Goal: Information Seeking & Learning: Learn about a topic

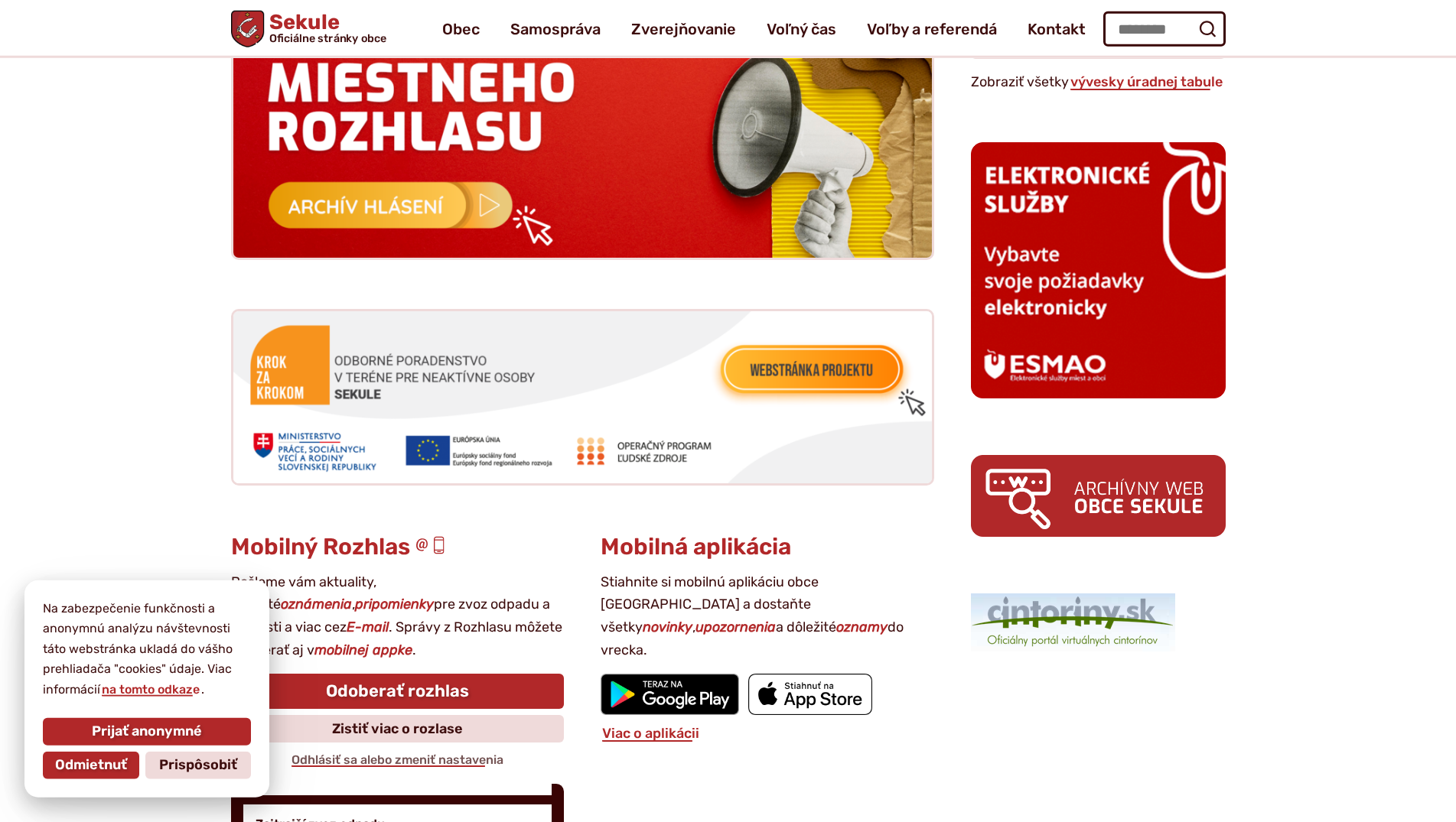
scroll to position [1522, 0]
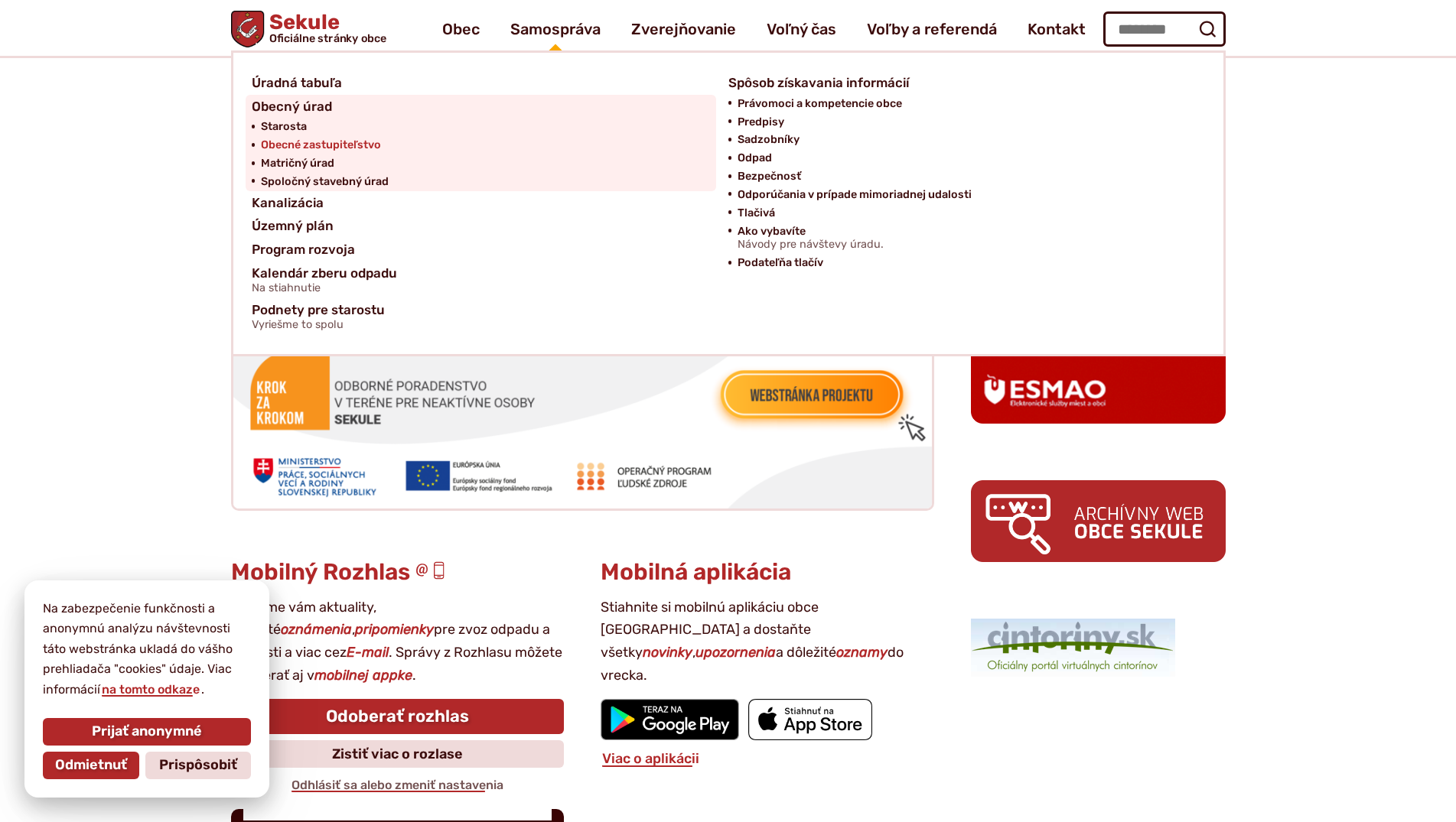
click at [301, 146] on span "Obecné zastupiteľstvo" at bounding box center [321, 145] width 120 height 18
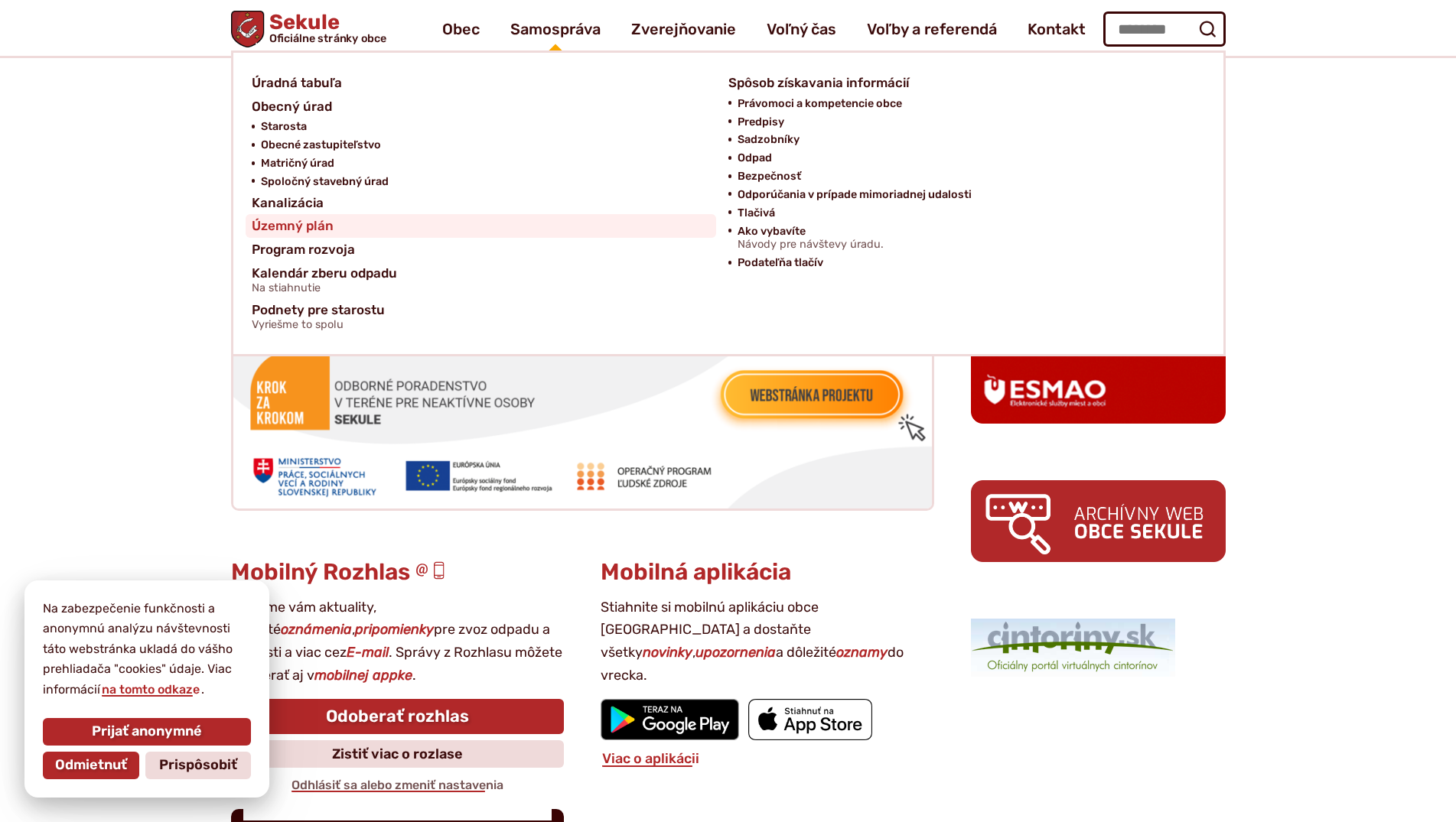
click at [286, 230] on span "Územný plán" at bounding box center [293, 226] width 82 height 24
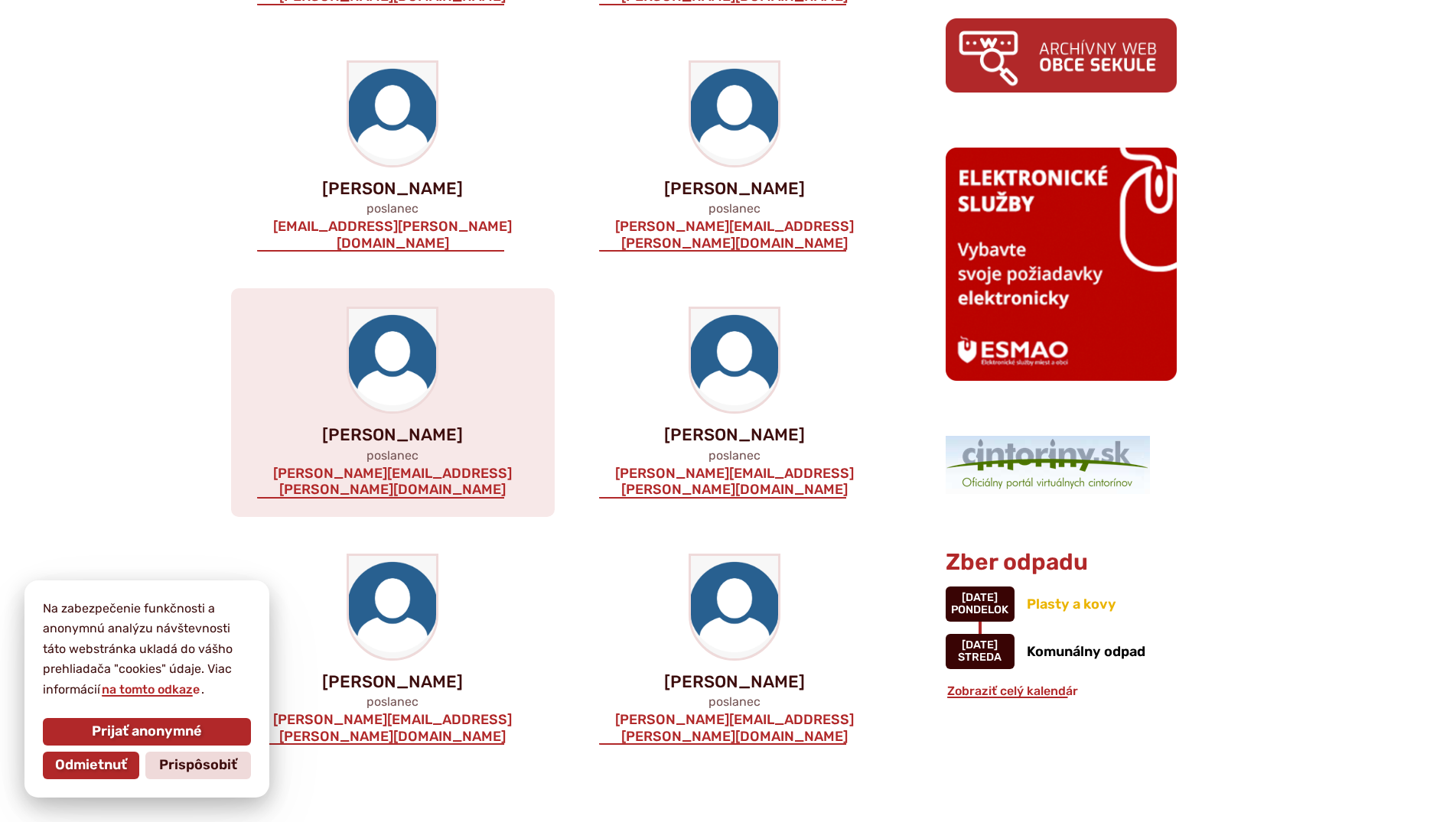
scroll to position [858, 0]
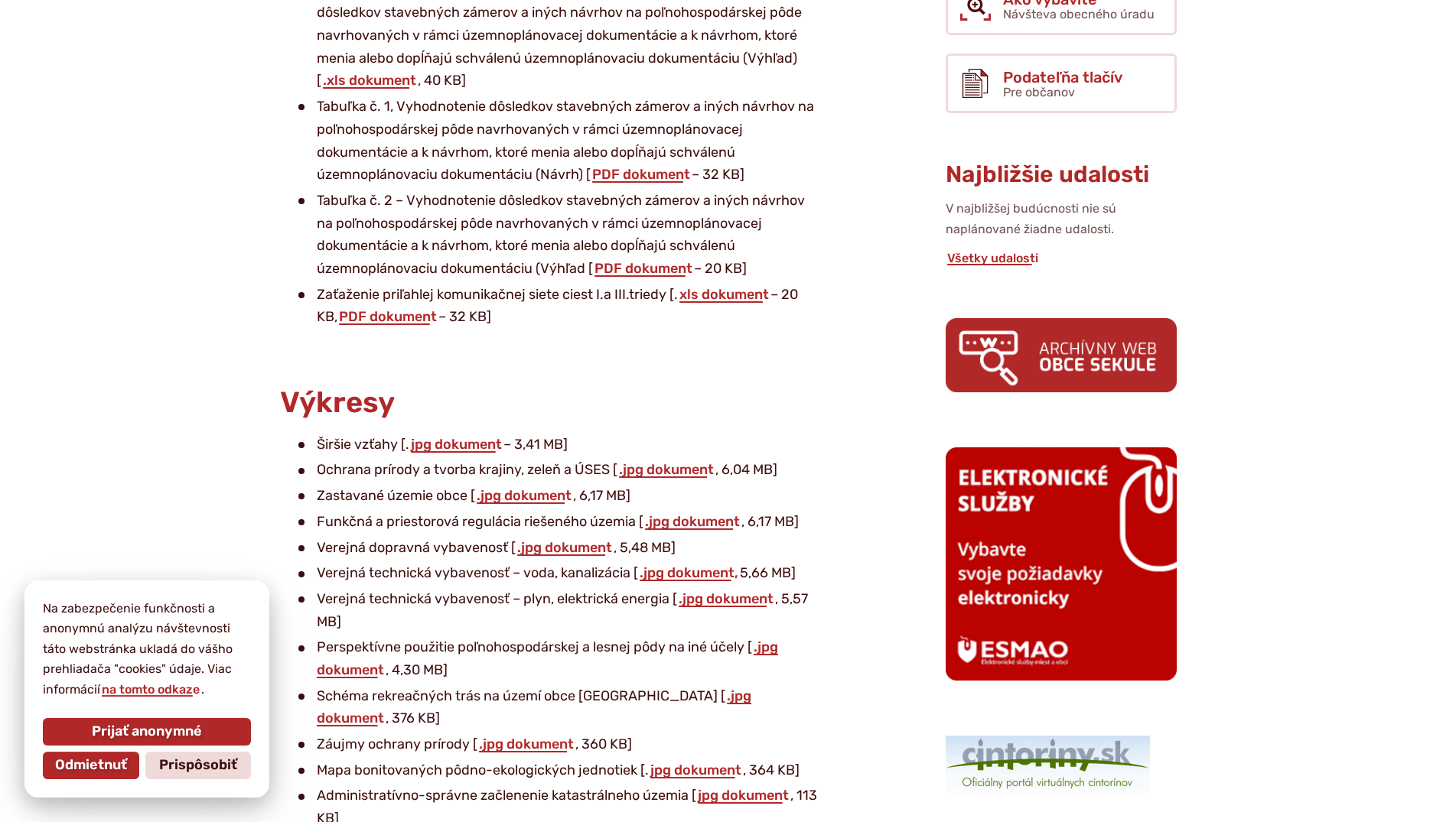
scroll to position [702, 0]
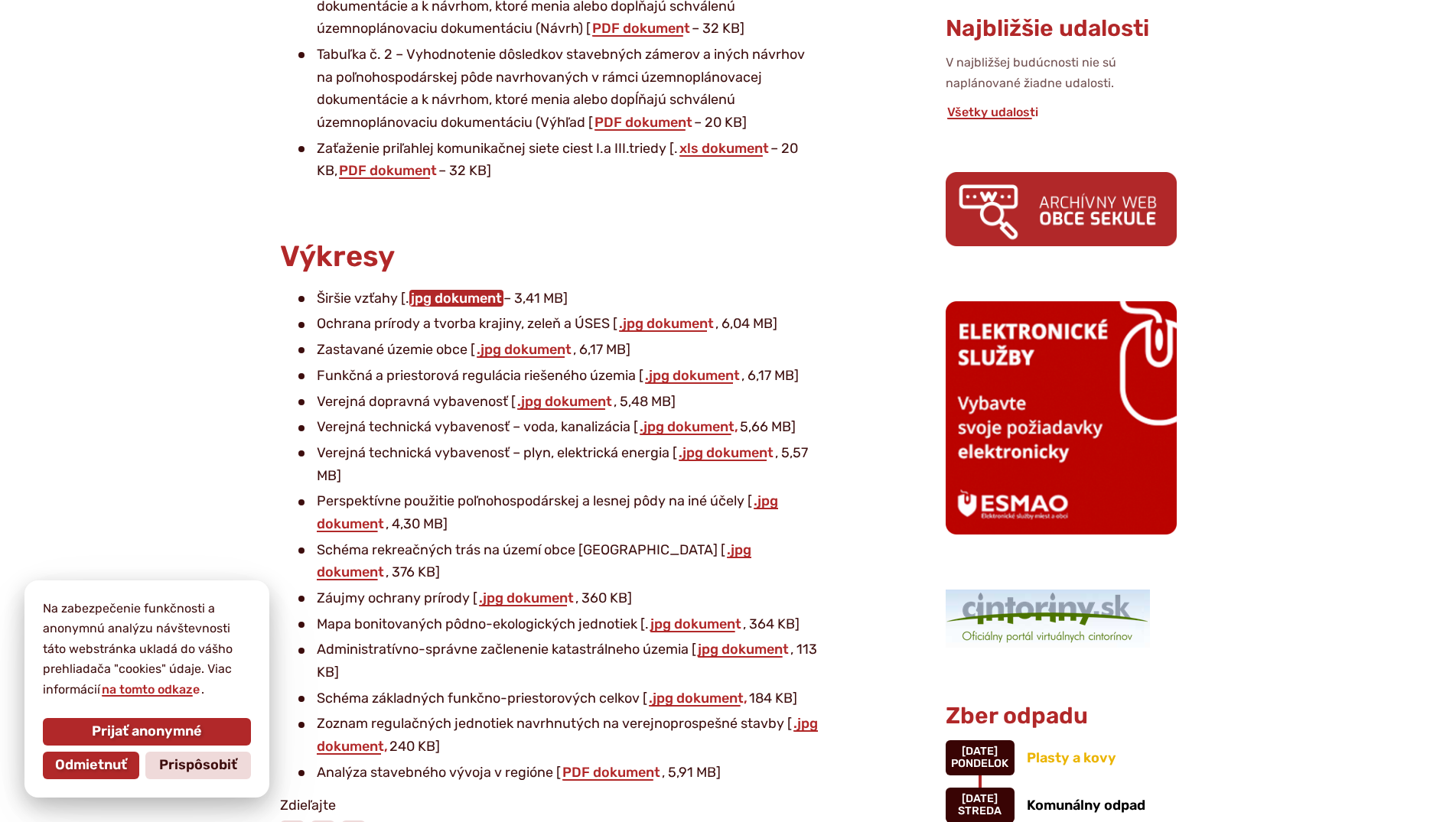
click at [442, 298] on link "jpg dokument" at bounding box center [456, 298] width 94 height 16
click at [644, 325] on link ".jpg dokument" at bounding box center [666, 323] width 98 height 16
click at [516, 353] on link ".jpg dokument" at bounding box center [524, 349] width 98 height 16
click at [565, 401] on link ".jpg dokument" at bounding box center [564, 401] width 98 height 16
click at [724, 452] on link ".jpg dokument" at bounding box center [725, 453] width 98 height 16
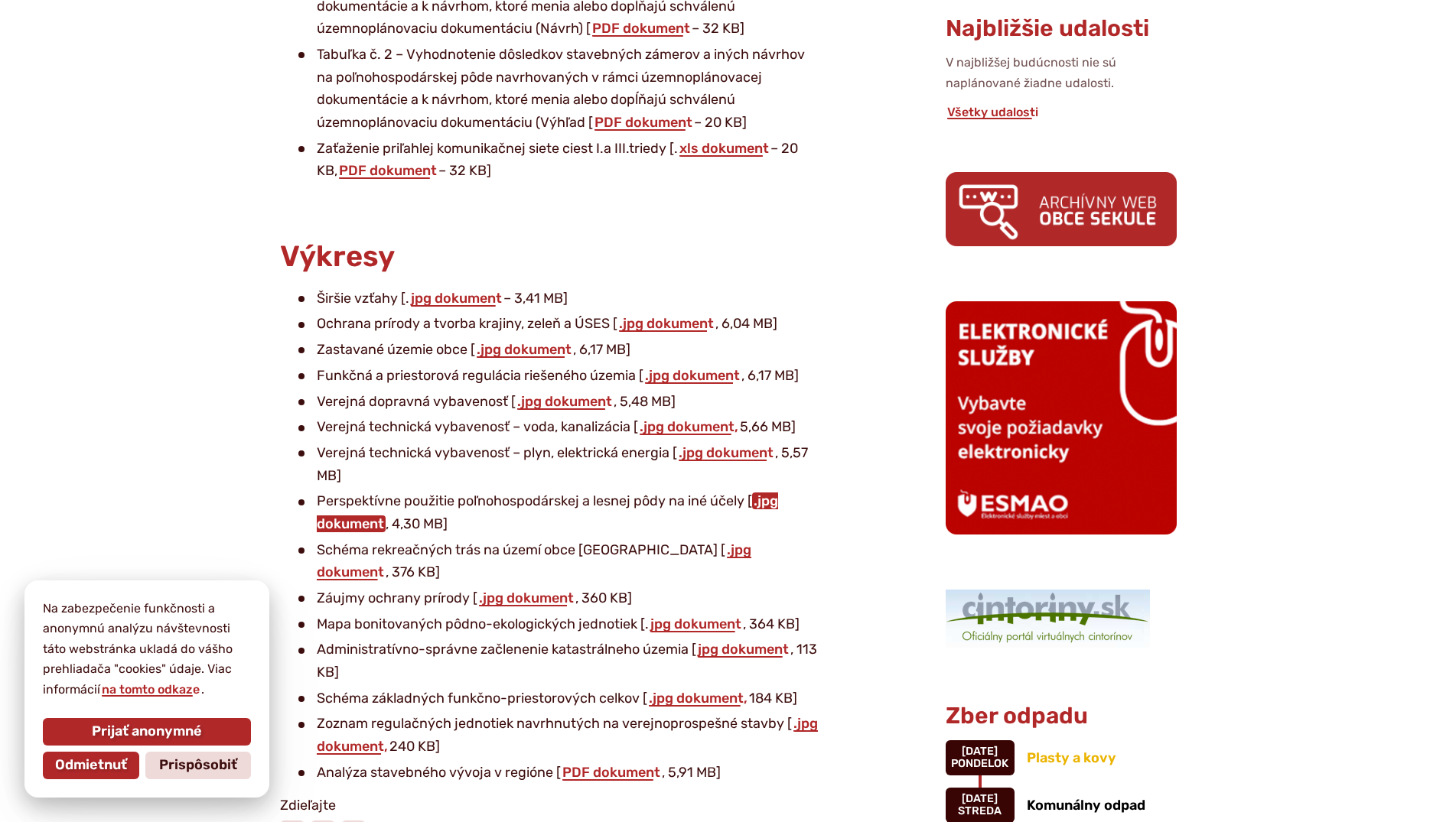
click at [343, 528] on link ".jpg dokument" at bounding box center [547, 513] width 462 height 40
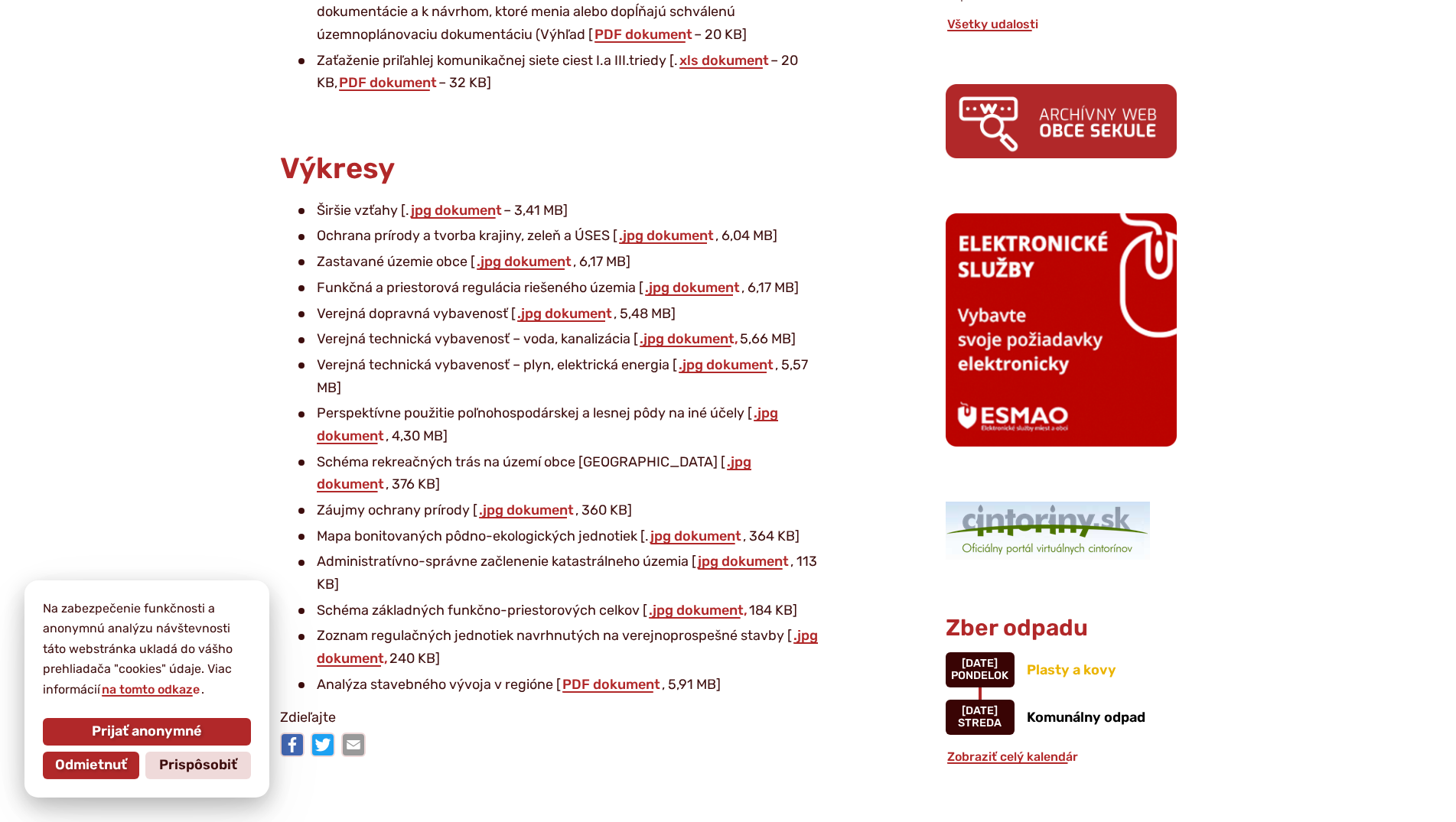
scroll to position [936, 0]
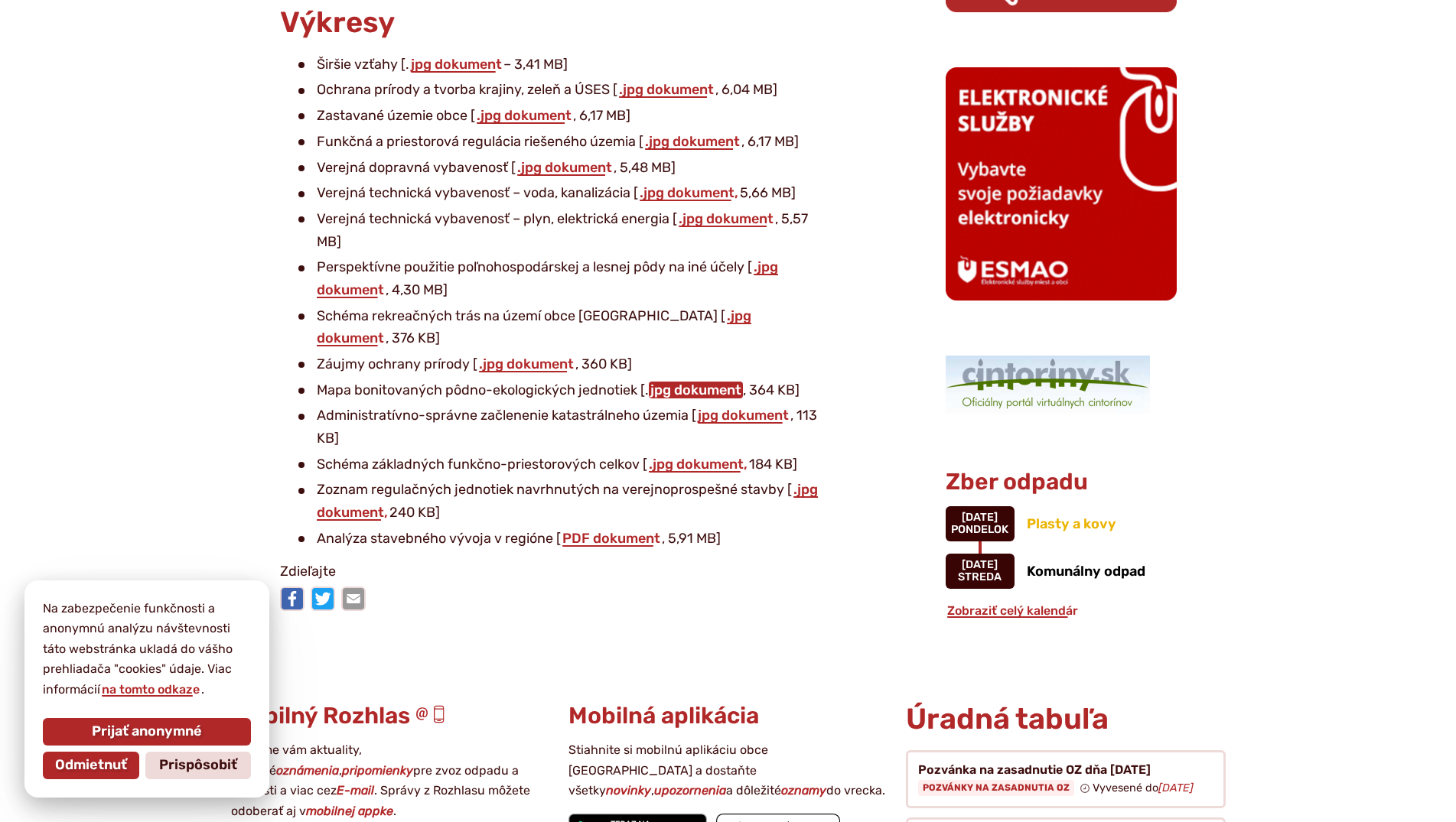
click at [675, 381] on link "jpg dokument" at bounding box center [695, 390] width 94 height 16
click at [735, 407] on link "jpg dokument" at bounding box center [743, 415] width 94 height 16
click at [718, 407] on link "jpg dokument" at bounding box center [743, 415] width 94 height 16
click at [667, 456] on link ".jpg dokument," at bounding box center [698, 464] width 102 height 16
click at [799, 481] on link ".jpg dokument," at bounding box center [567, 501] width 501 height 40
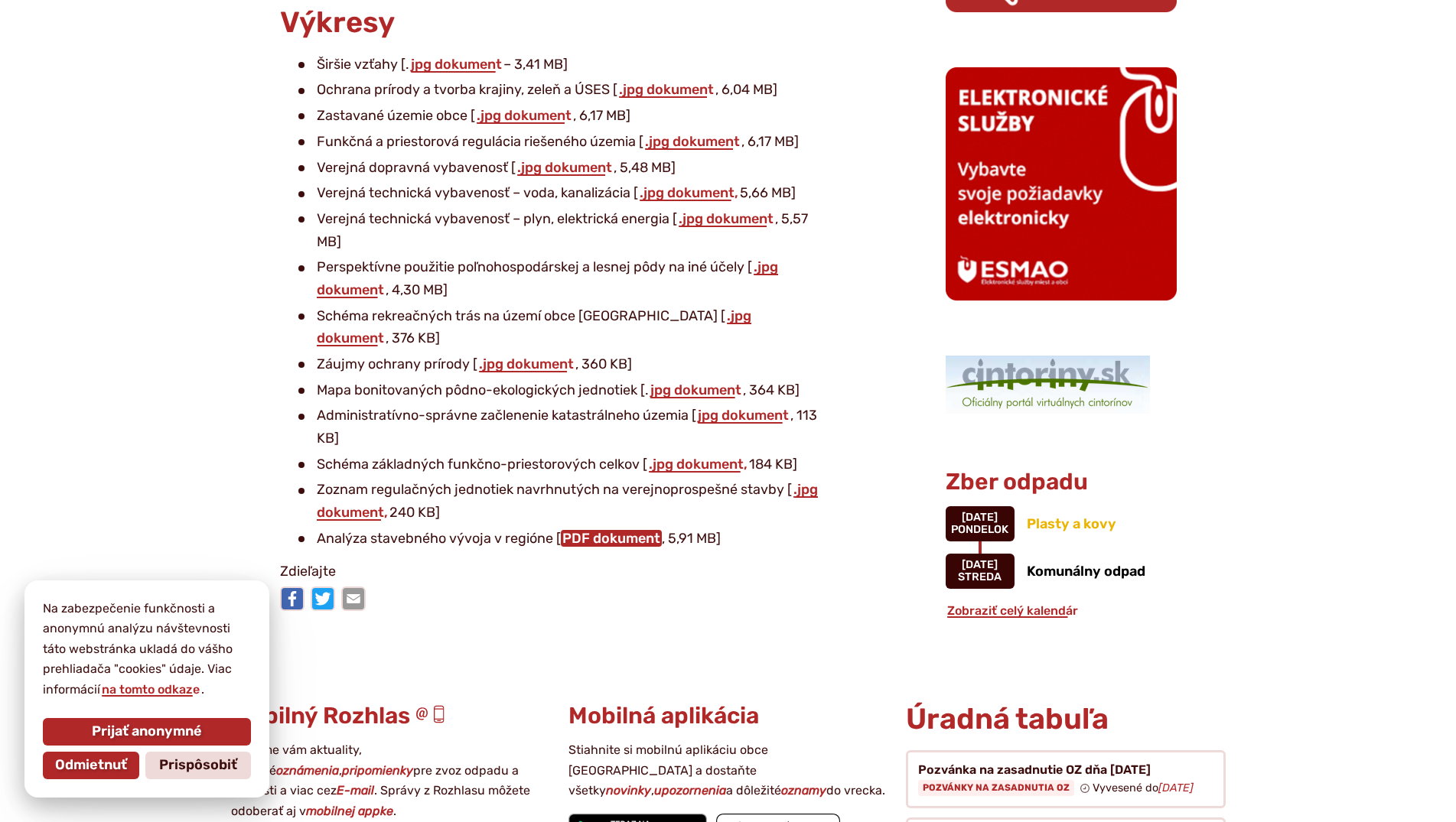
click at [629, 530] on link "PDF dokument" at bounding box center [611, 538] width 101 height 16
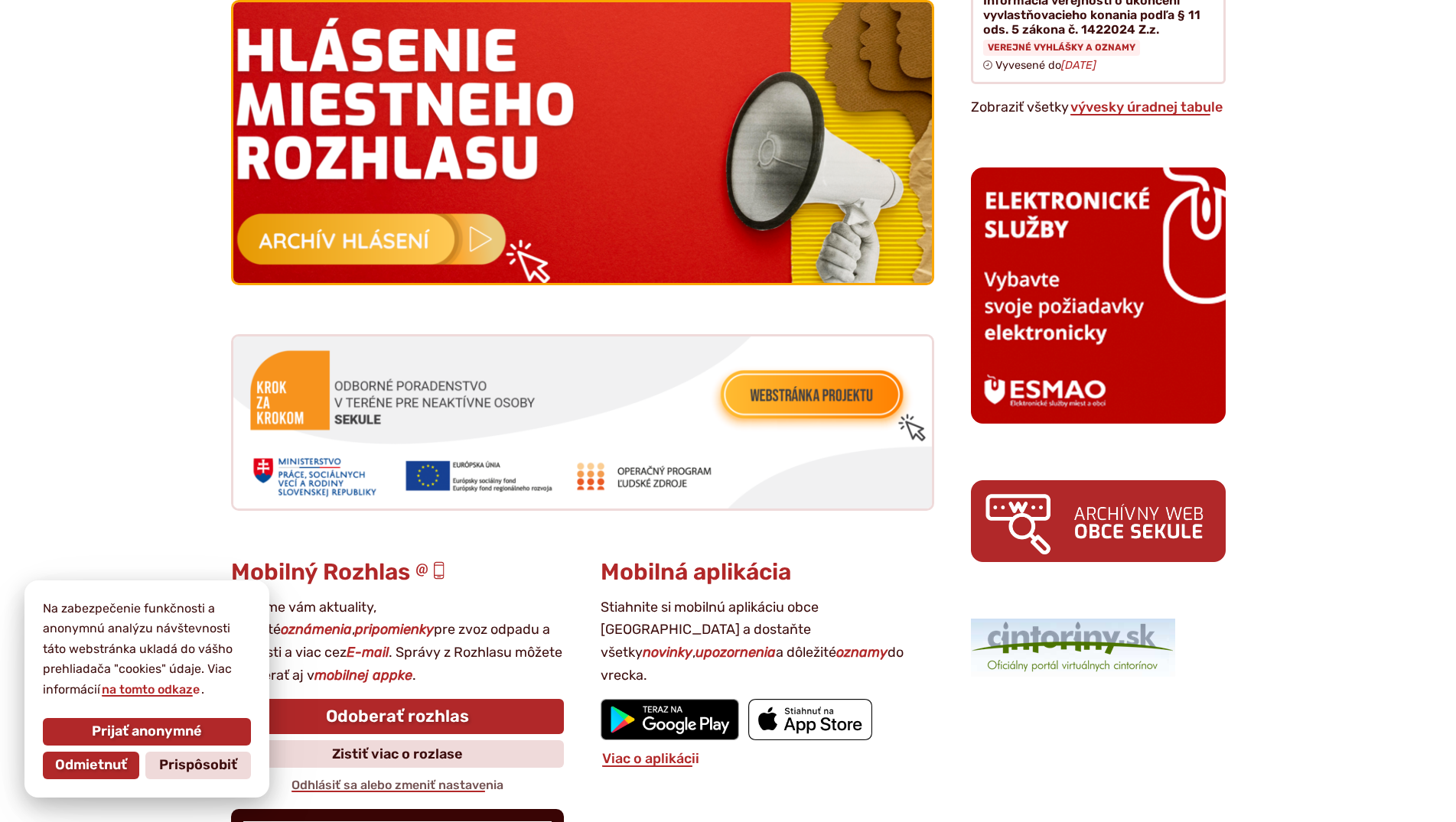
scroll to position [1431, 0]
click at [485, 234] on img at bounding box center [582, 142] width 769 height 309
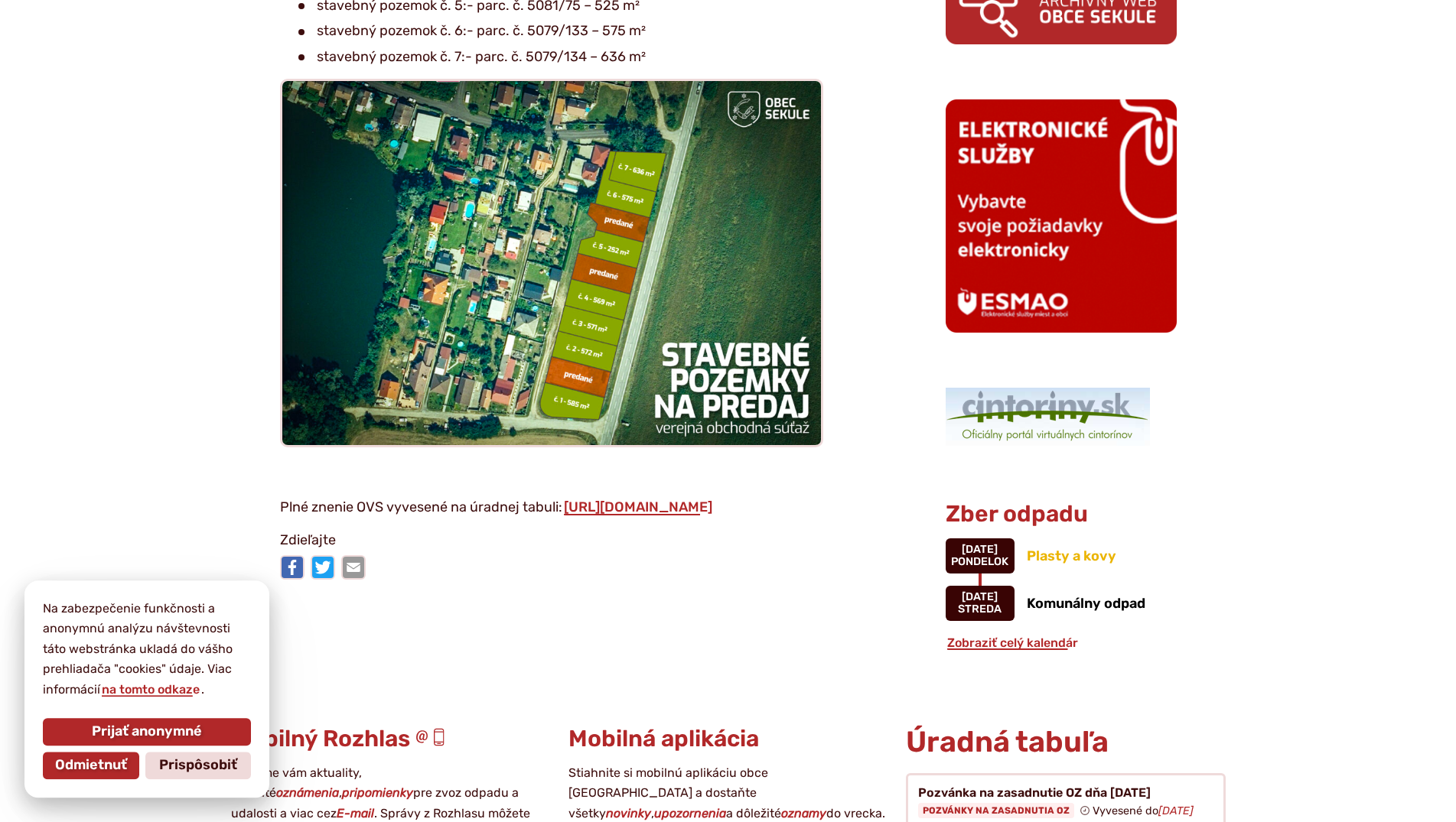
scroll to position [1248, 0]
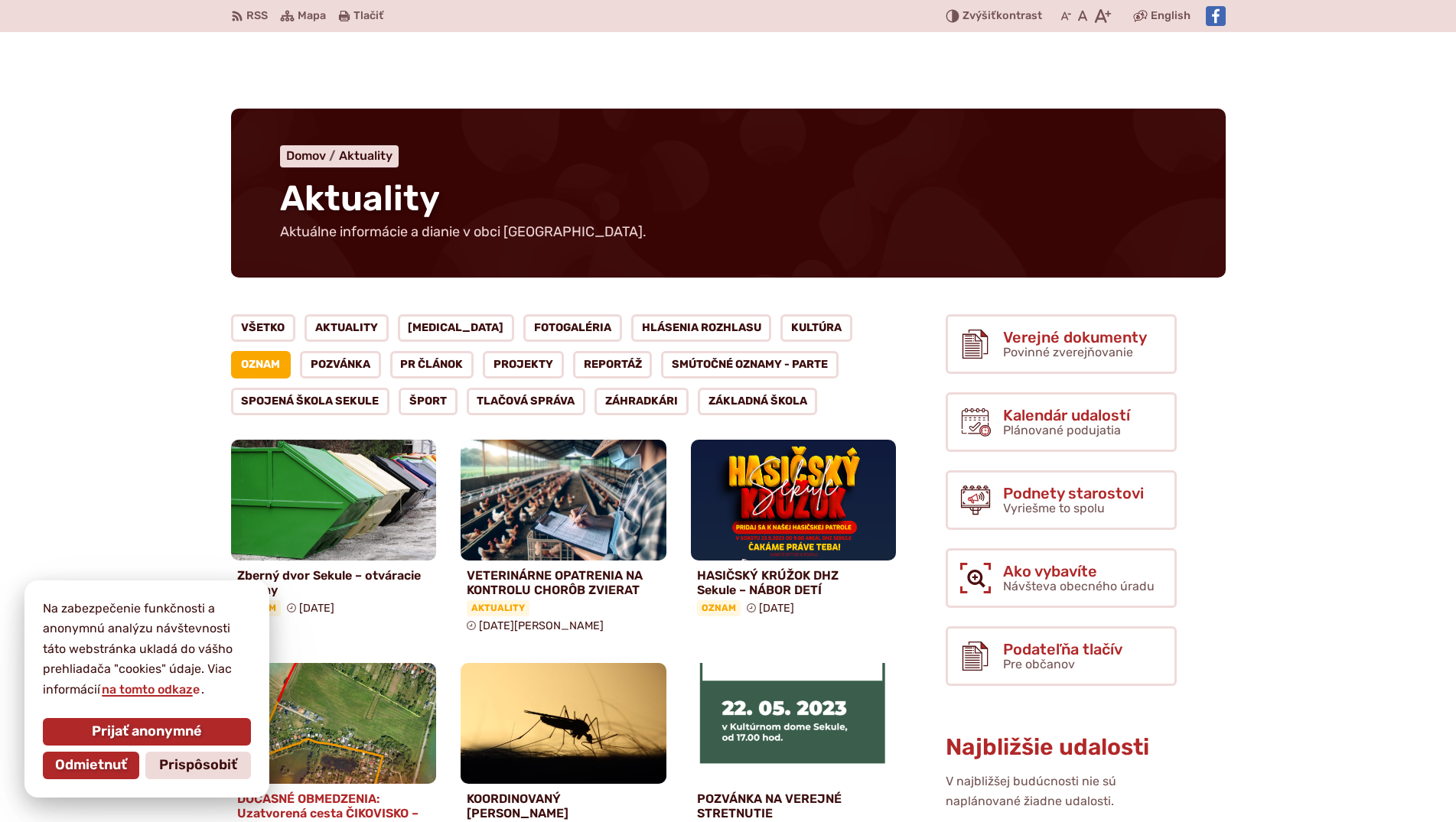
scroll to position [234, 0]
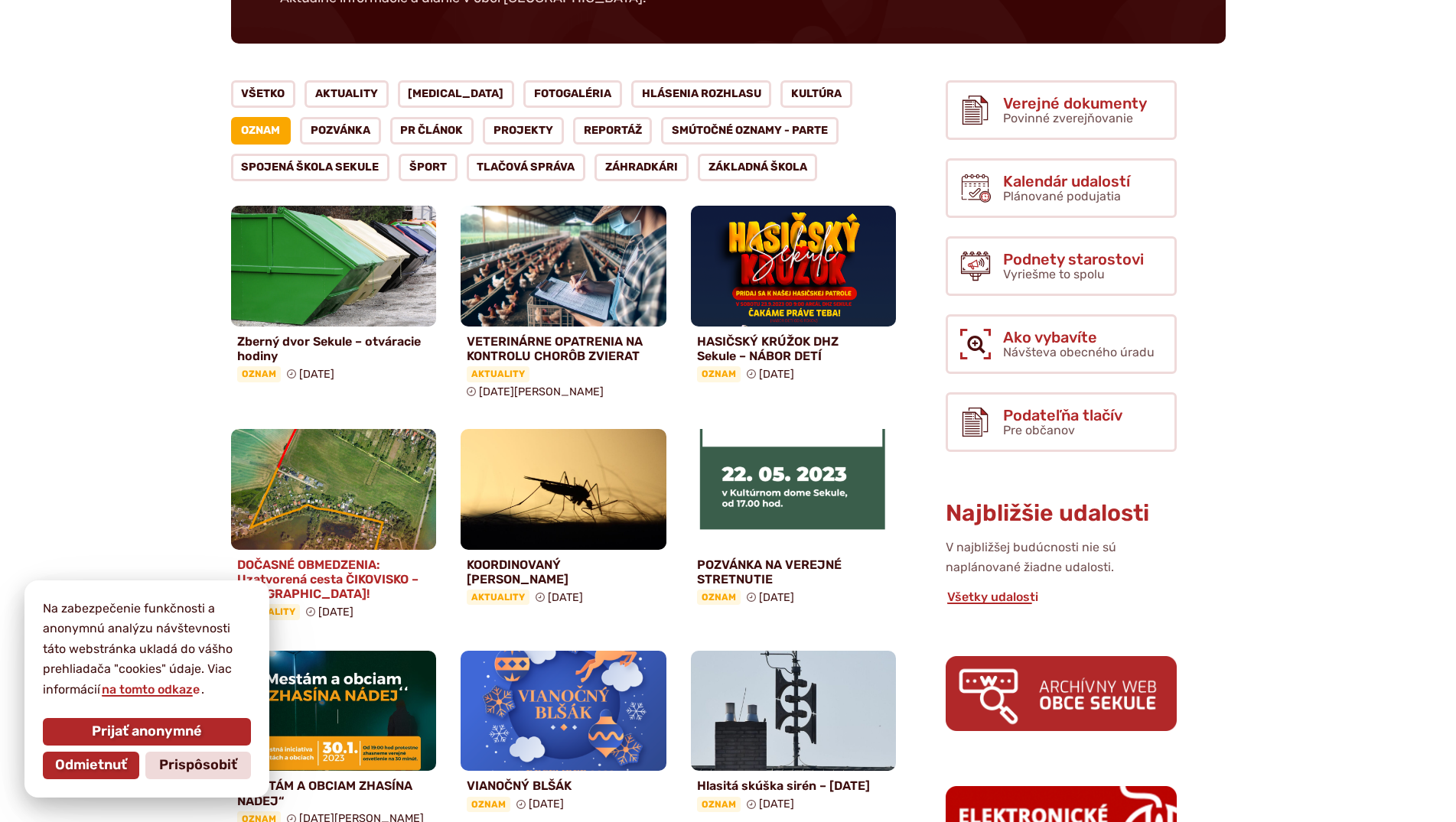
click at [342, 481] on img at bounding box center [333, 489] width 236 height 140
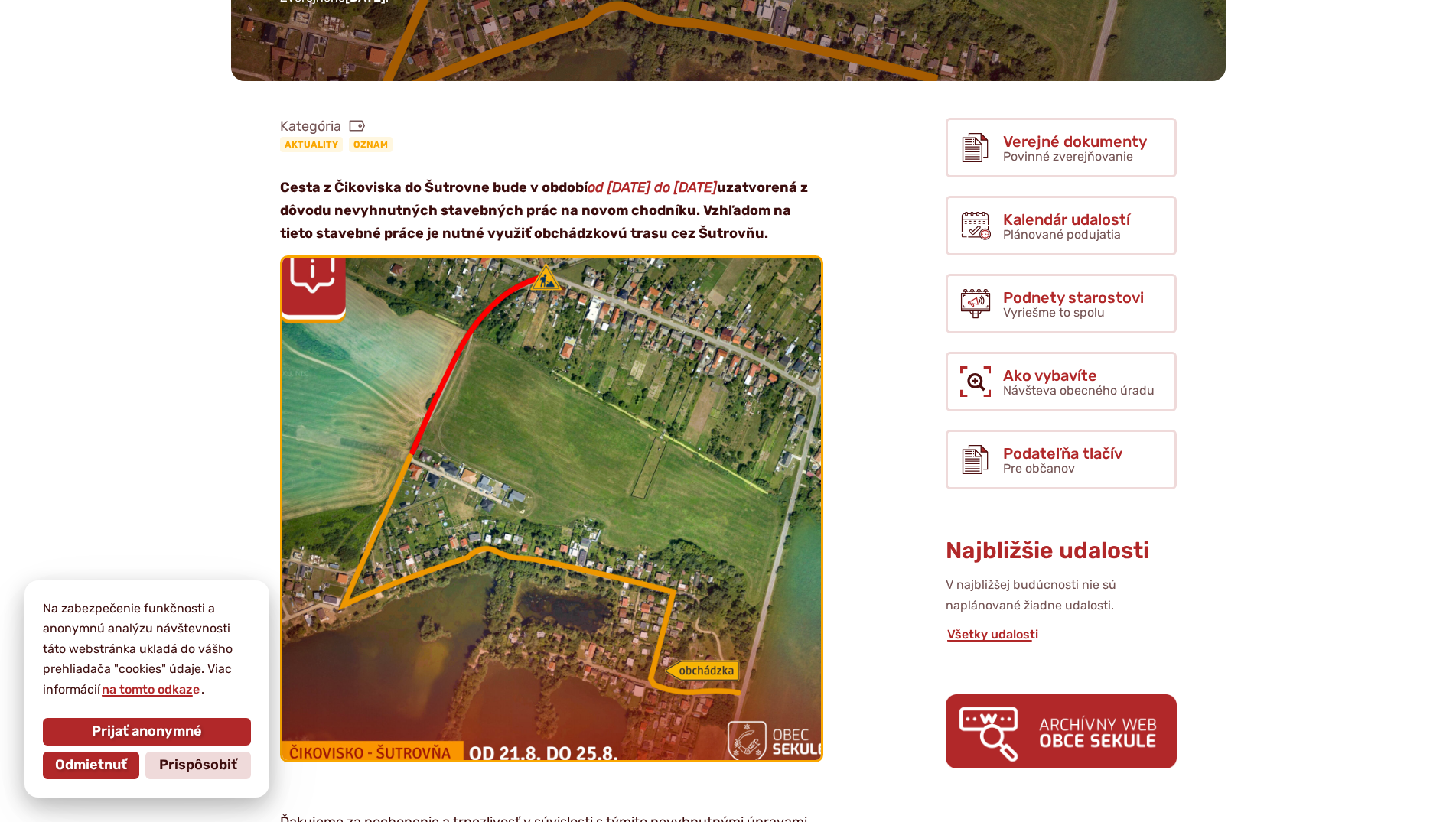
scroll to position [312, 0]
